Goal: Connect with others: Connect with others

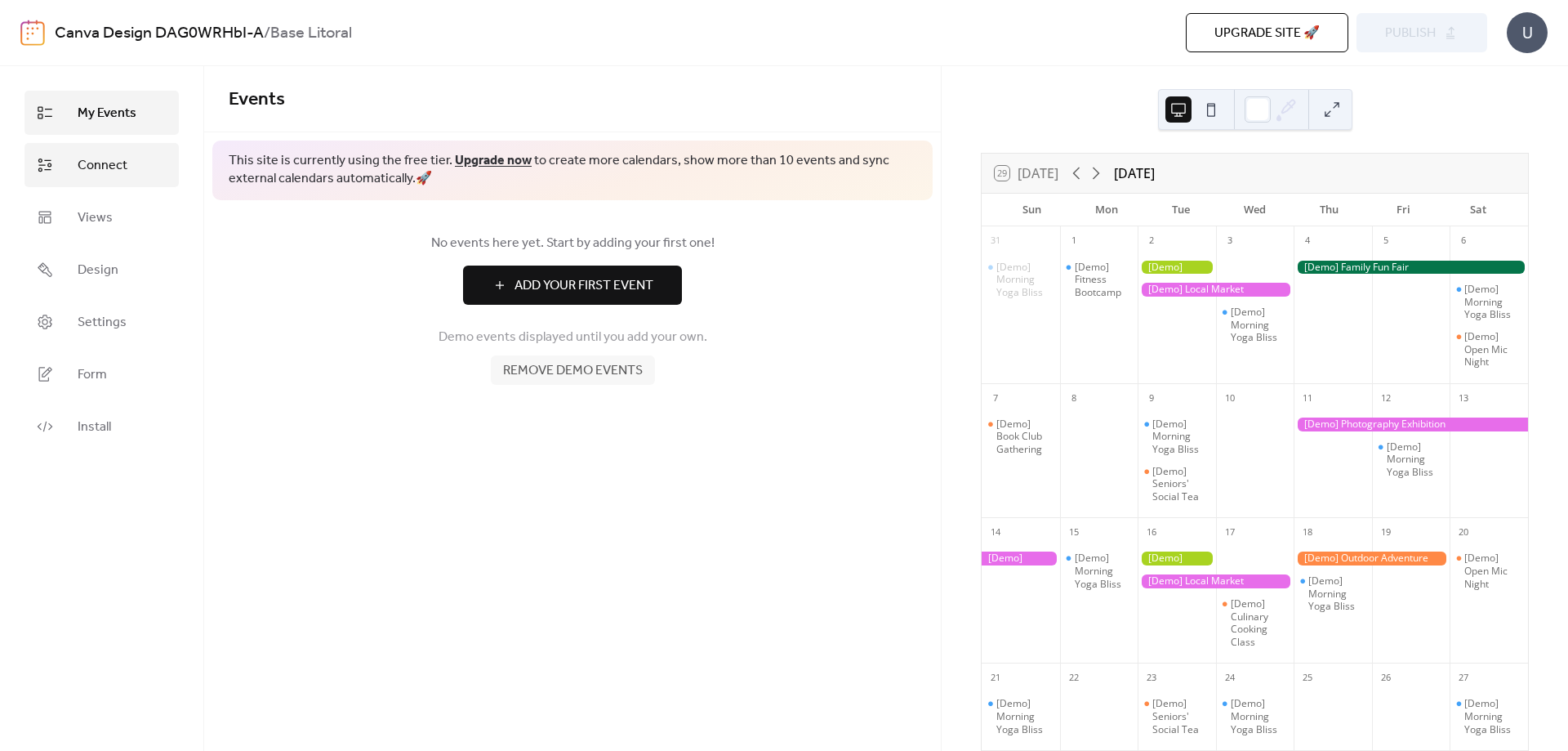
click at [99, 173] on span "Connect" at bounding box center [103, 165] width 50 height 19
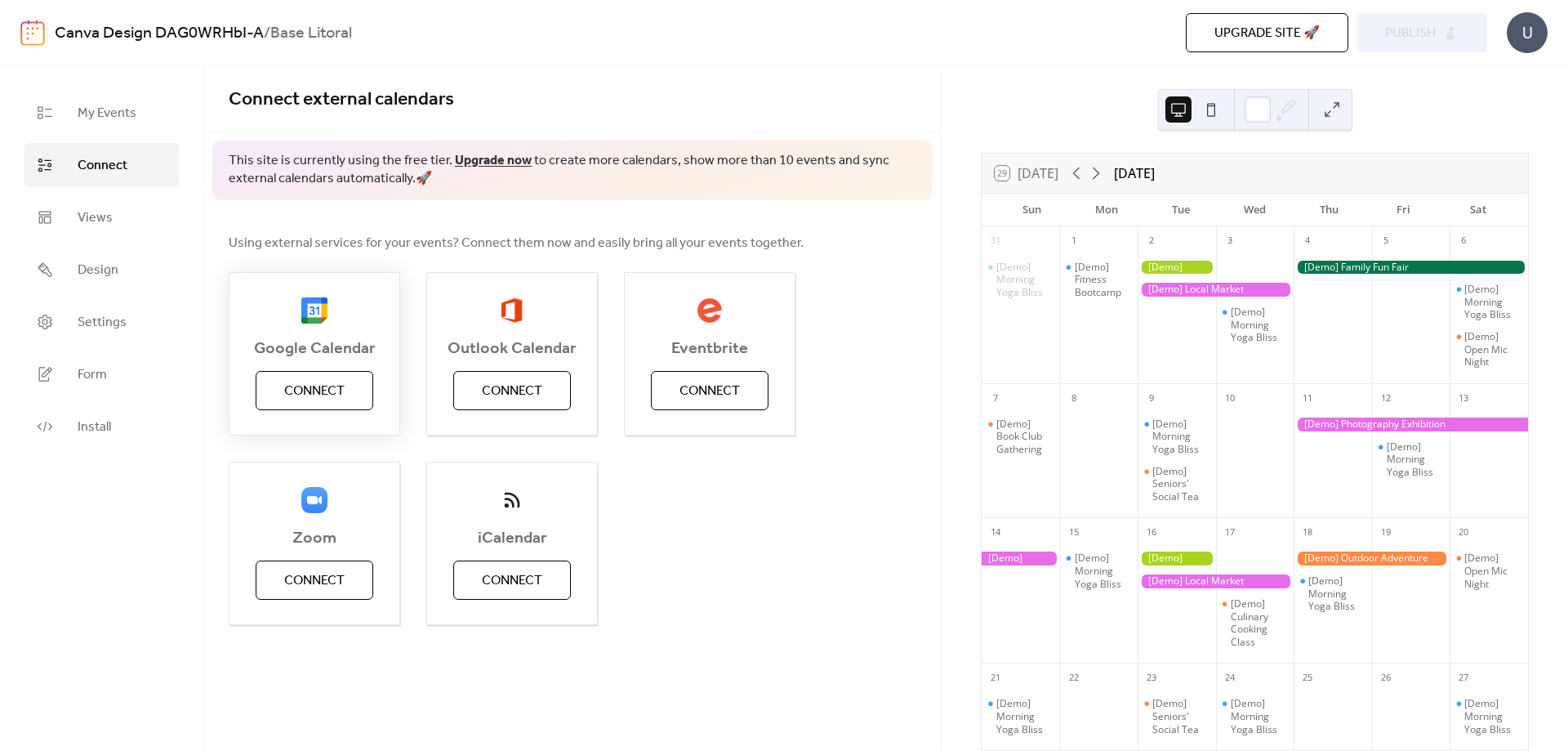
click at [320, 389] on span "Connect" at bounding box center [314, 391] width 60 height 19
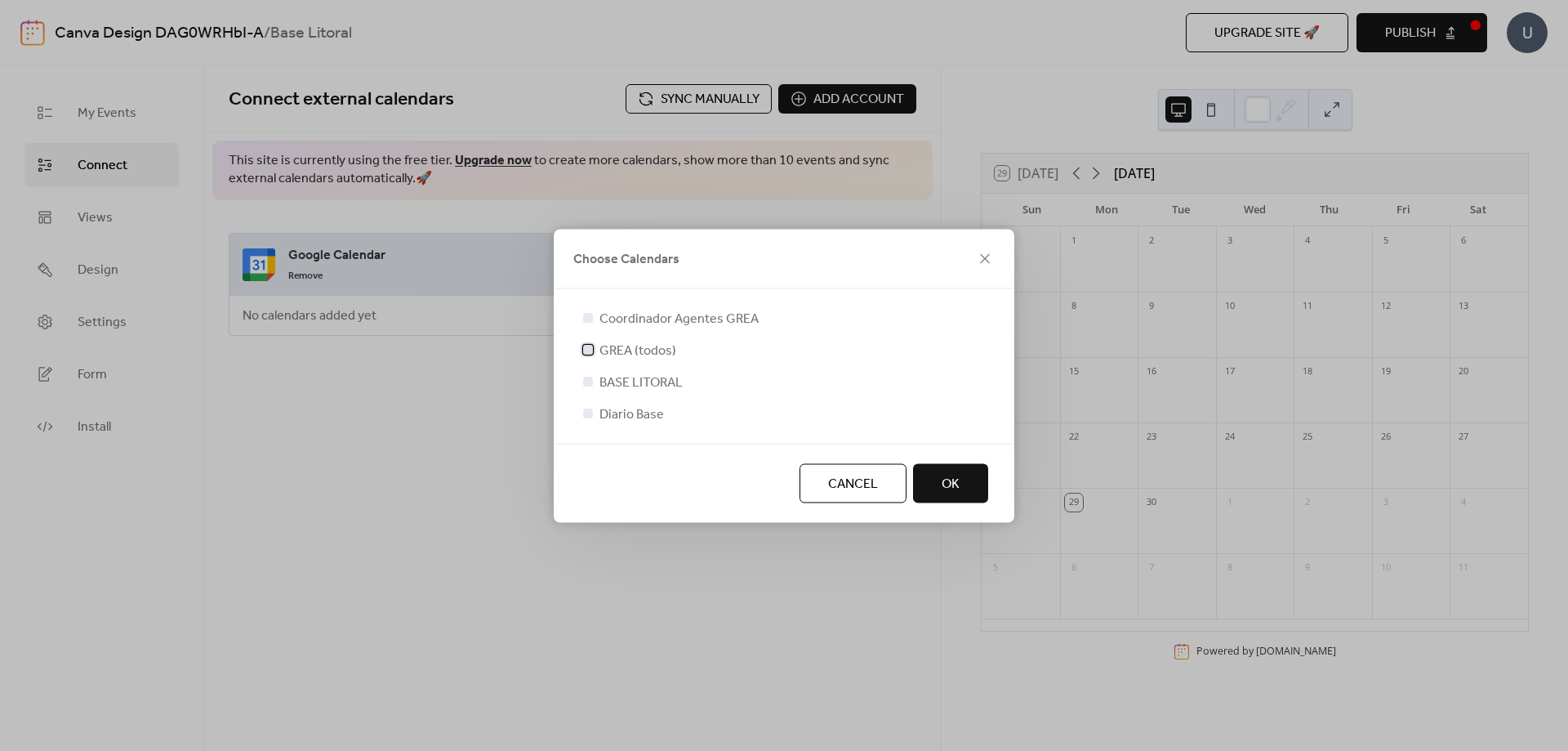
click at [591, 349] on div at bounding box center [588, 349] width 10 height 10
click at [586, 383] on div at bounding box center [588, 381] width 10 height 10
click at [584, 383] on div at bounding box center [588, 381] width 10 height 10
click at [587, 318] on div at bounding box center [588, 317] width 10 height 10
click at [589, 388] on div at bounding box center [588, 381] width 17 height 17
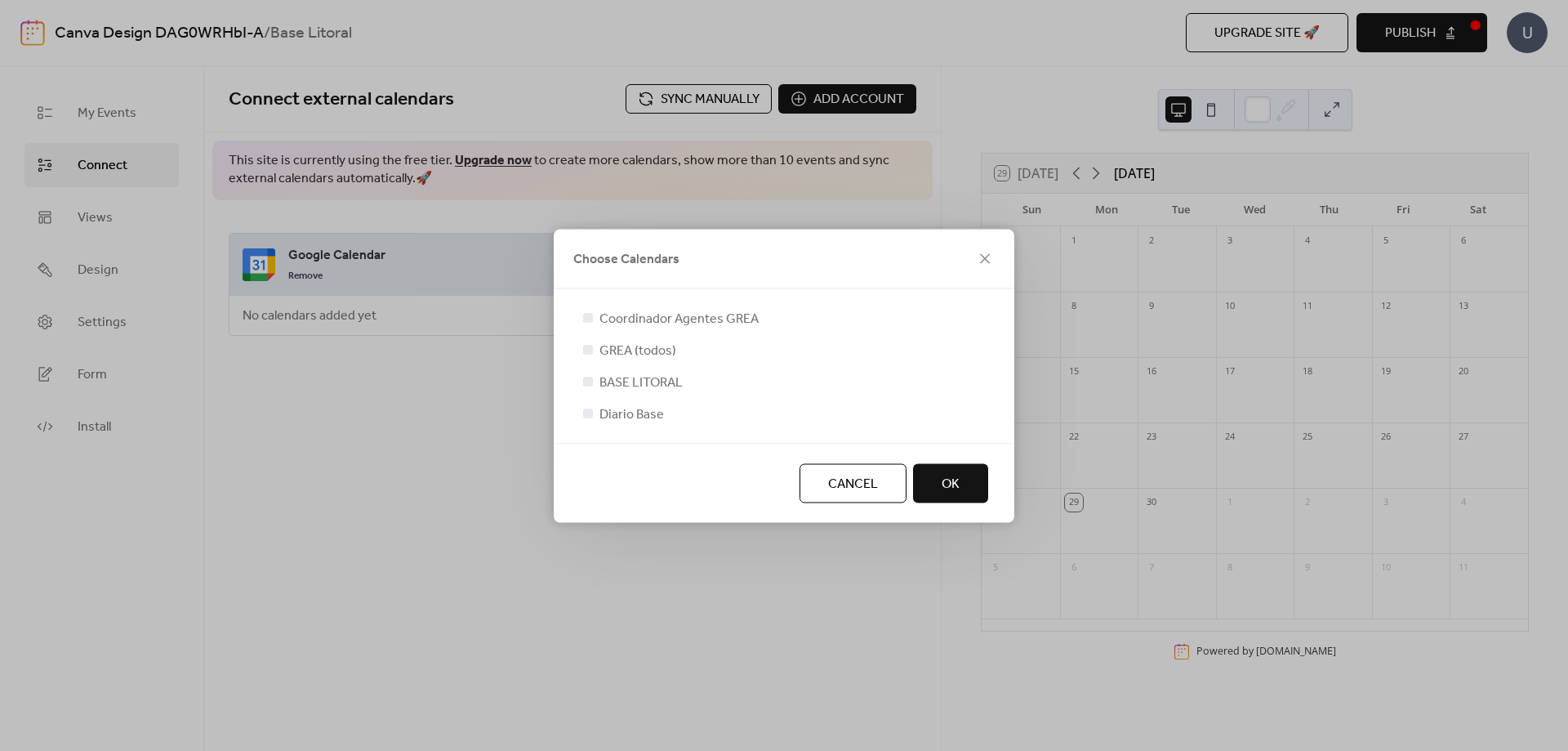
click at [589, 380] on div at bounding box center [588, 381] width 10 height 10
click at [879, 502] on button "Cancel" at bounding box center [853, 483] width 107 height 39
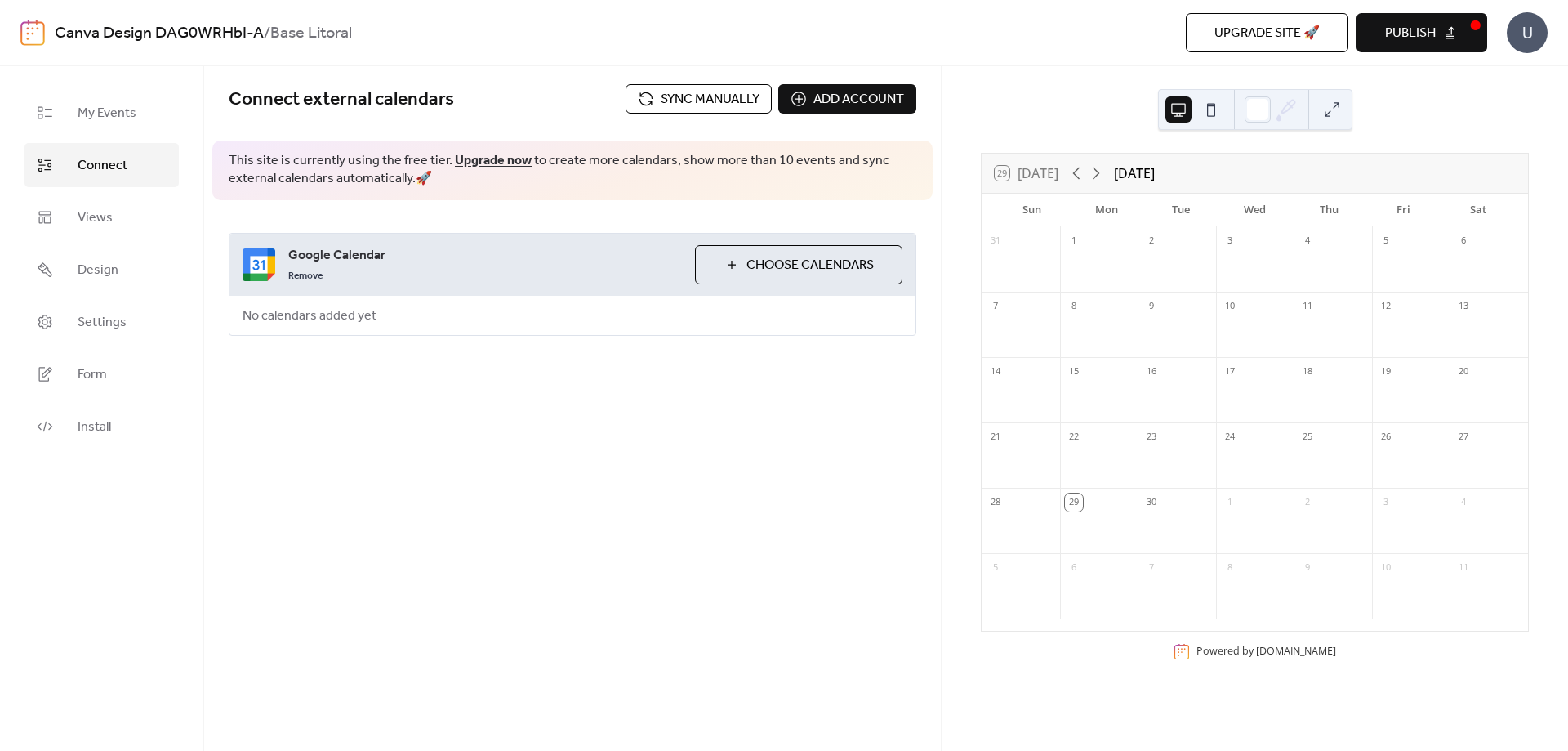
click at [788, 269] on span "Choose Calendars" at bounding box center [810, 265] width 128 height 19
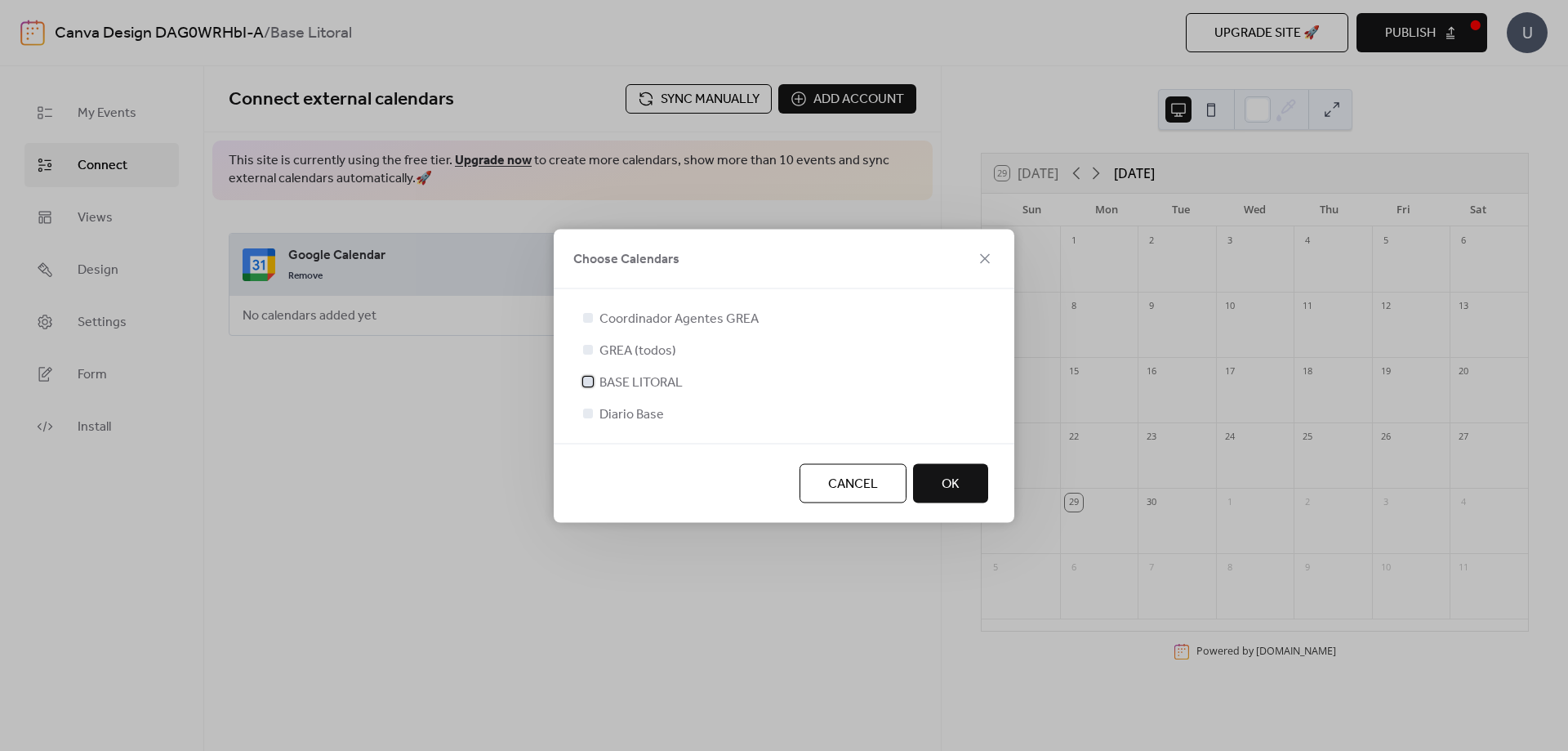
click at [592, 383] on div at bounding box center [588, 381] width 10 height 10
click at [959, 497] on button "OK" at bounding box center [951, 483] width 75 height 39
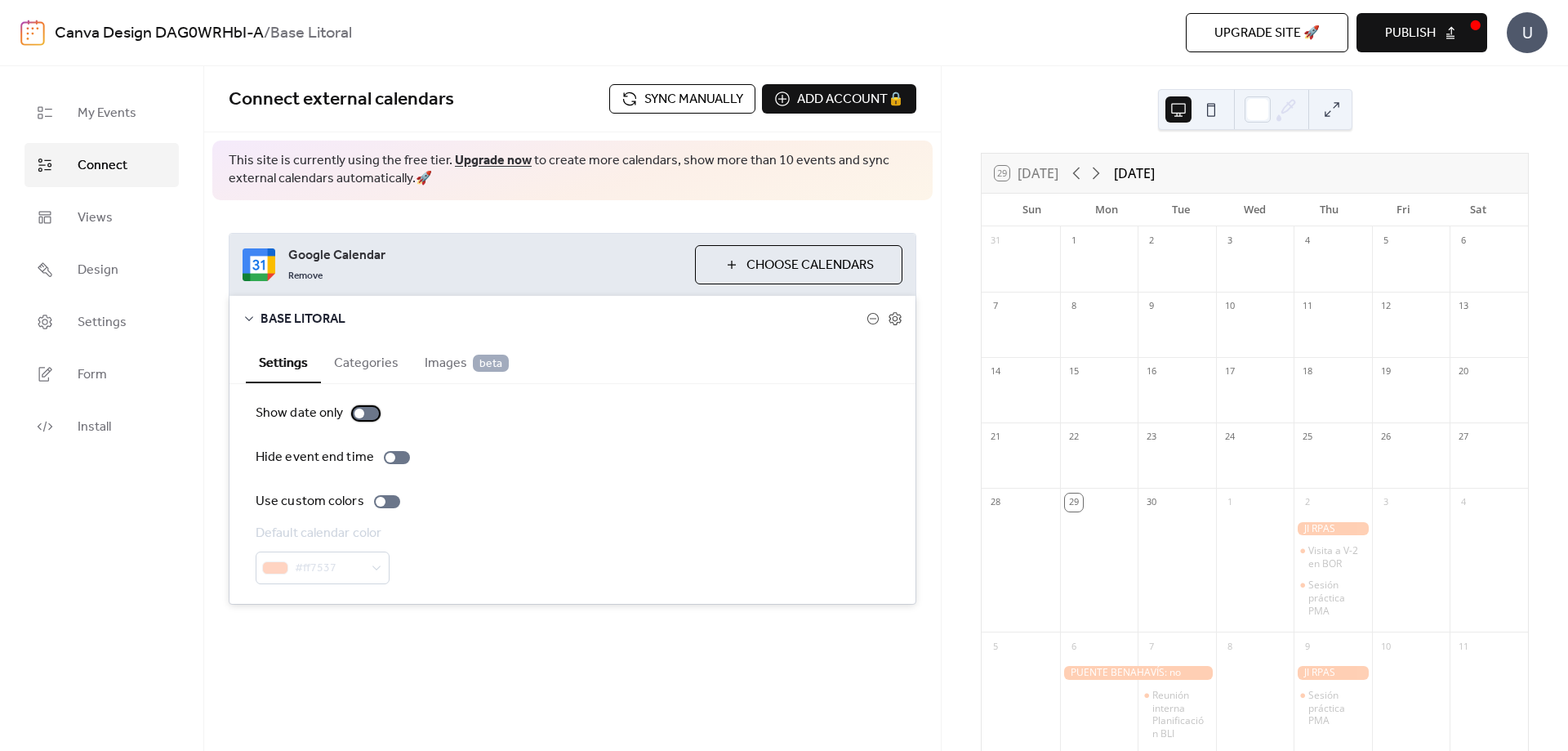
click at [374, 417] on div at bounding box center [366, 414] width 26 height 13
click at [372, 416] on div at bounding box center [372, 414] width 10 height 10
click at [372, 416] on div at bounding box center [366, 414] width 26 height 13
click at [372, 417] on div at bounding box center [372, 414] width 10 height 10
click at [1416, 33] on span "Publish" at bounding box center [1410, 33] width 51 height 19
